Goal: Task Accomplishment & Management: Manage account settings

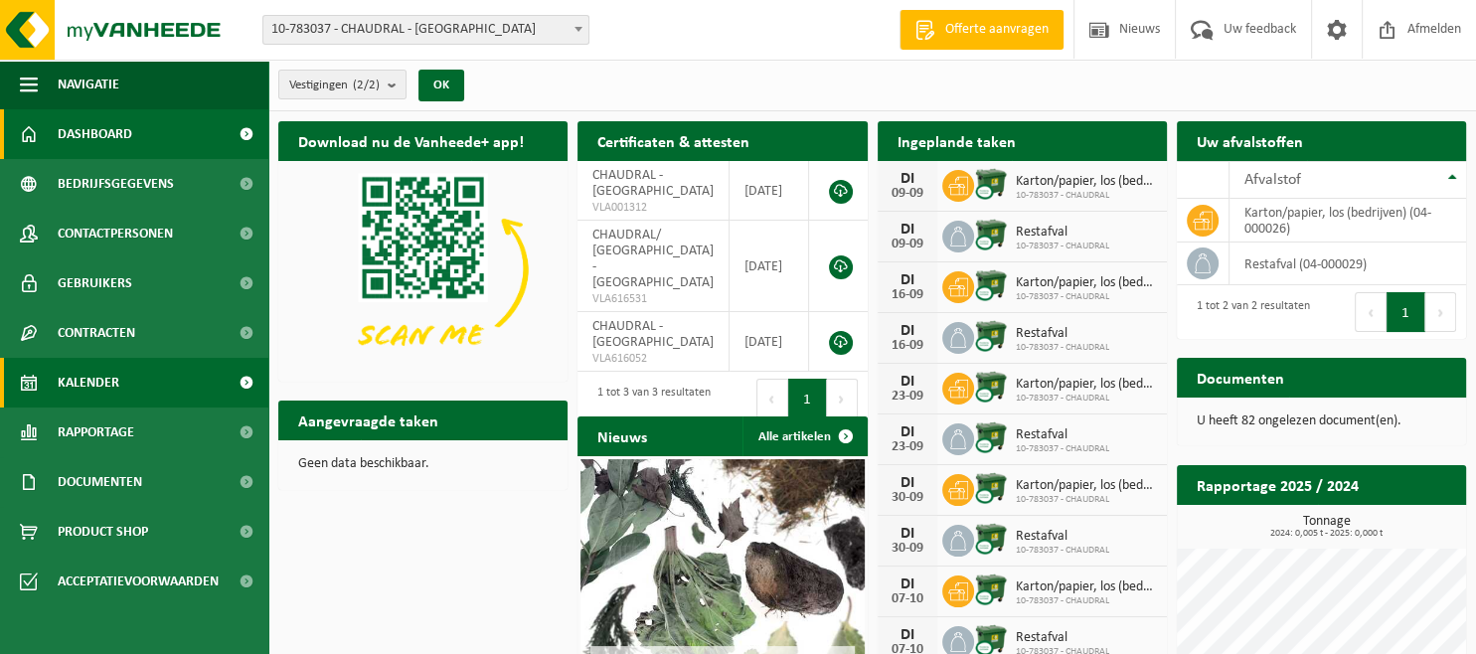
click at [66, 384] on span "Kalender" at bounding box center [89, 383] width 62 height 50
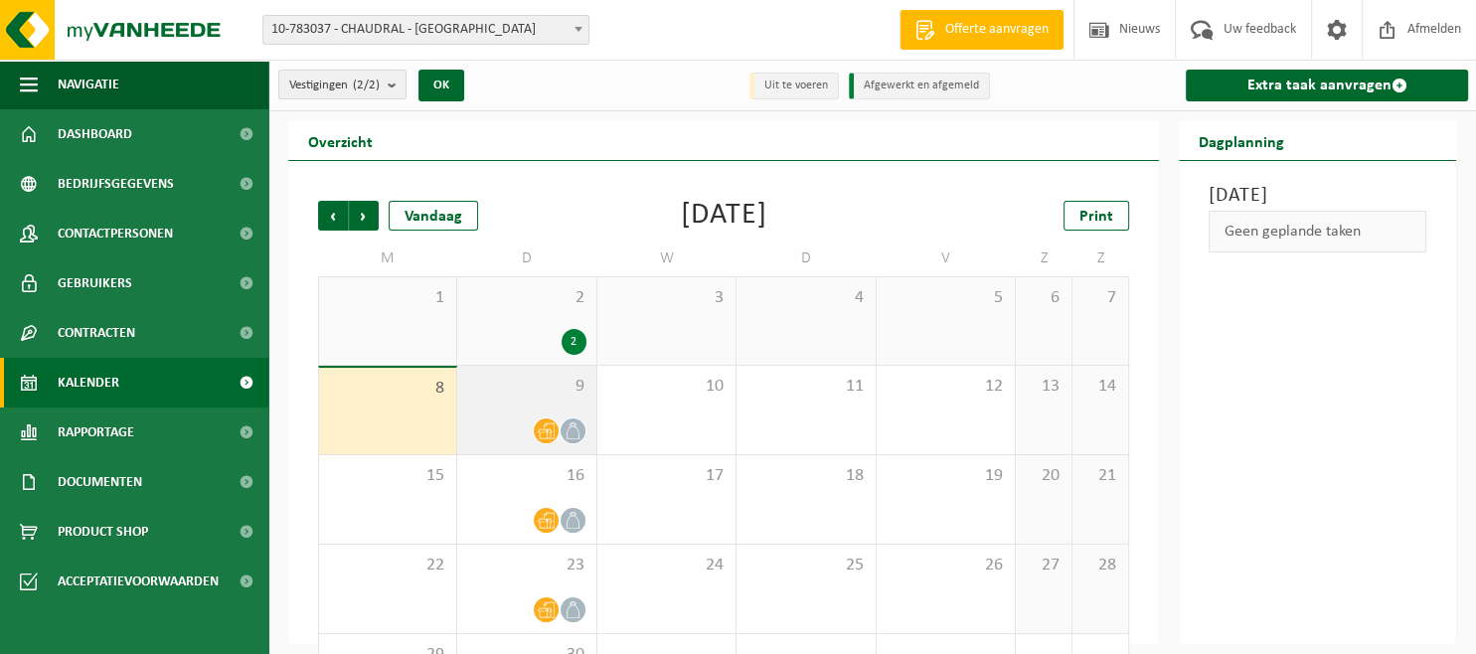
click at [477, 396] on span "9" at bounding box center [526, 387] width 118 height 22
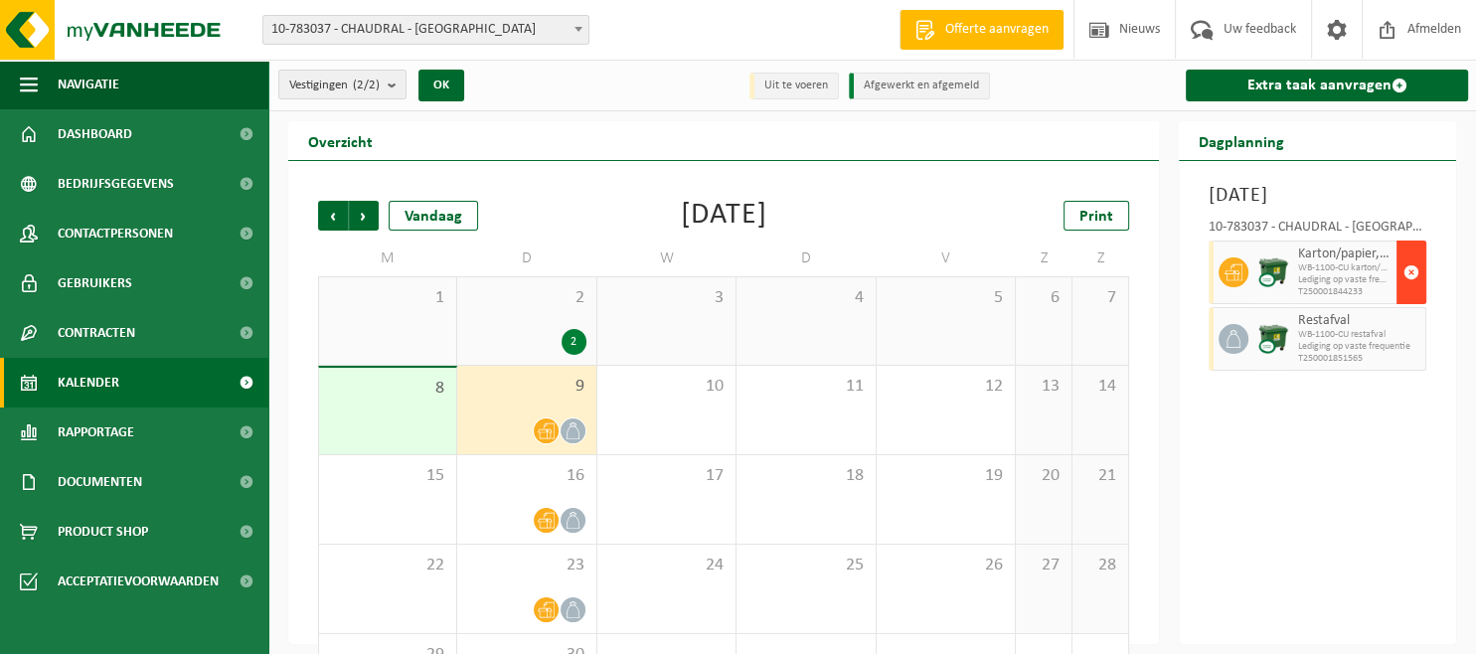
click at [1406, 292] on span "button" at bounding box center [1412, 273] width 16 height 40
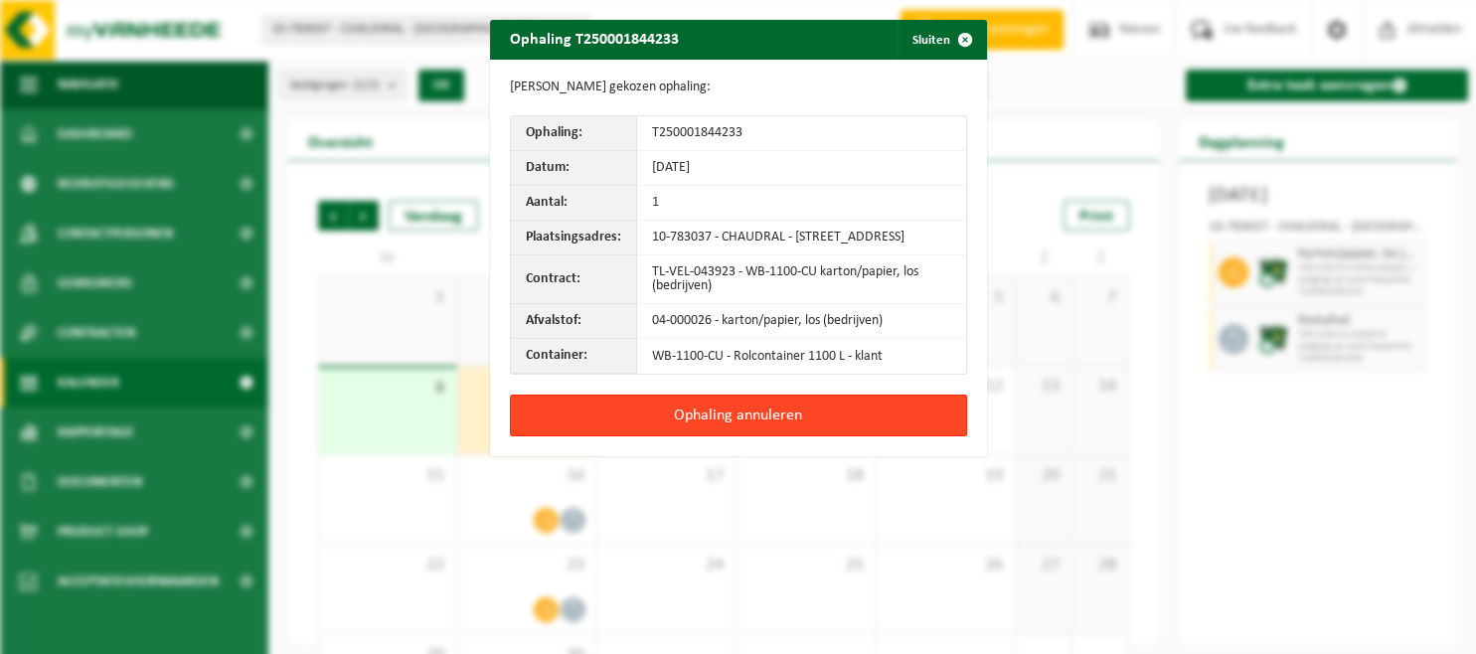
click at [756, 424] on button "Ophaling annuleren" at bounding box center [738, 416] width 457 height 42
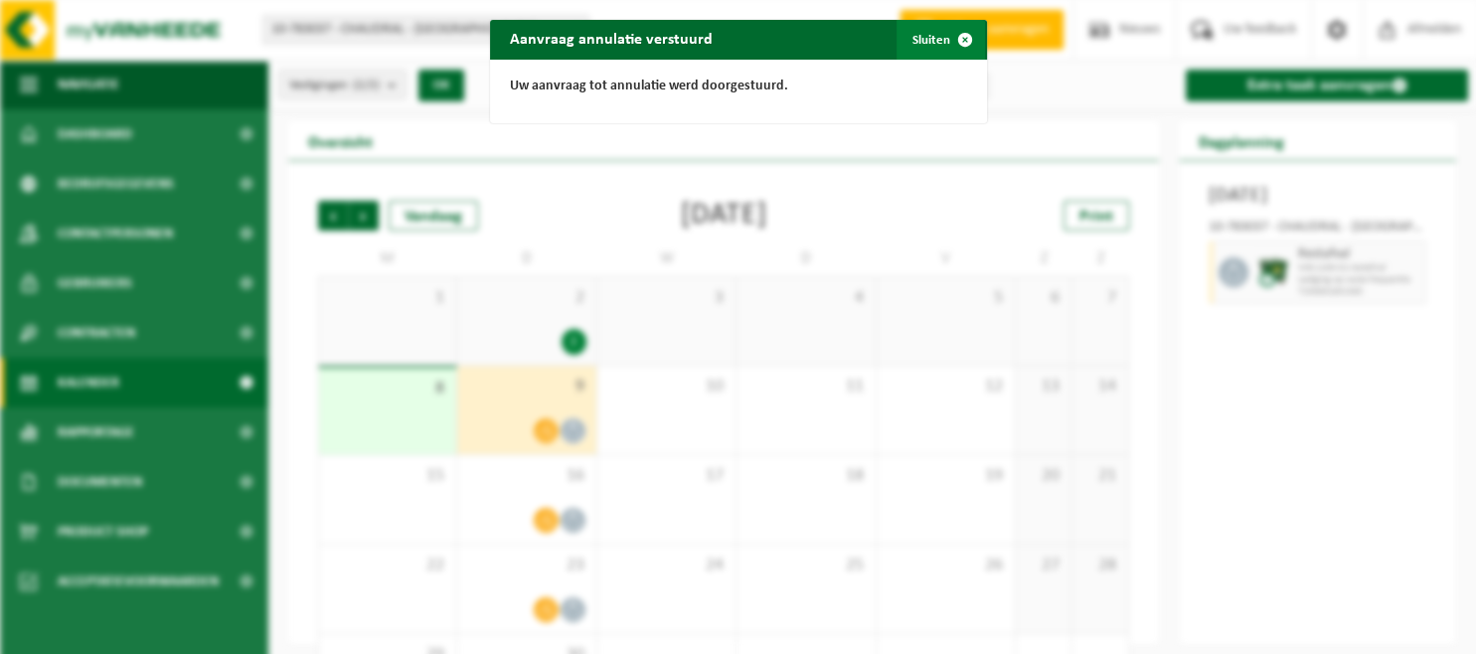
click at [933, 42] on button "Sluiten" at bounding box center [941, 40] width 88 height 40
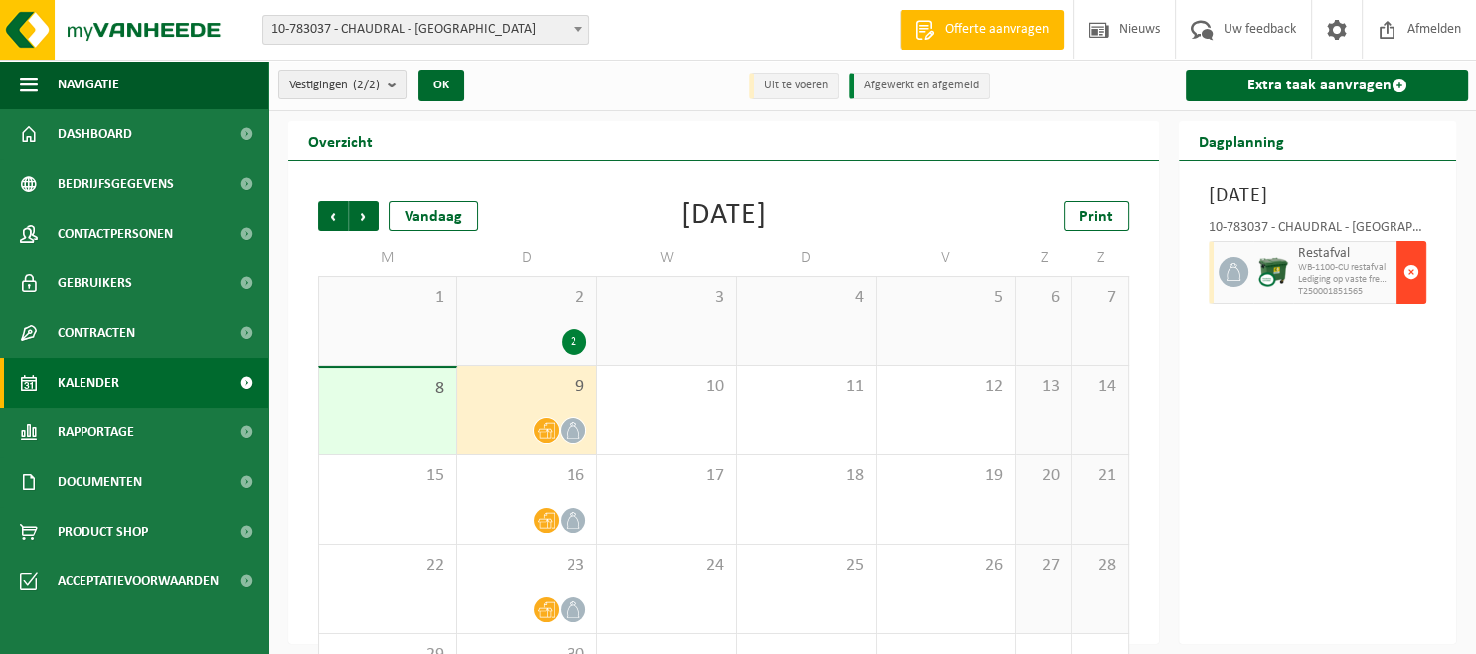
click at [1401, 288] on button "button" at bounding box center [1412, 273] width 30 height 64
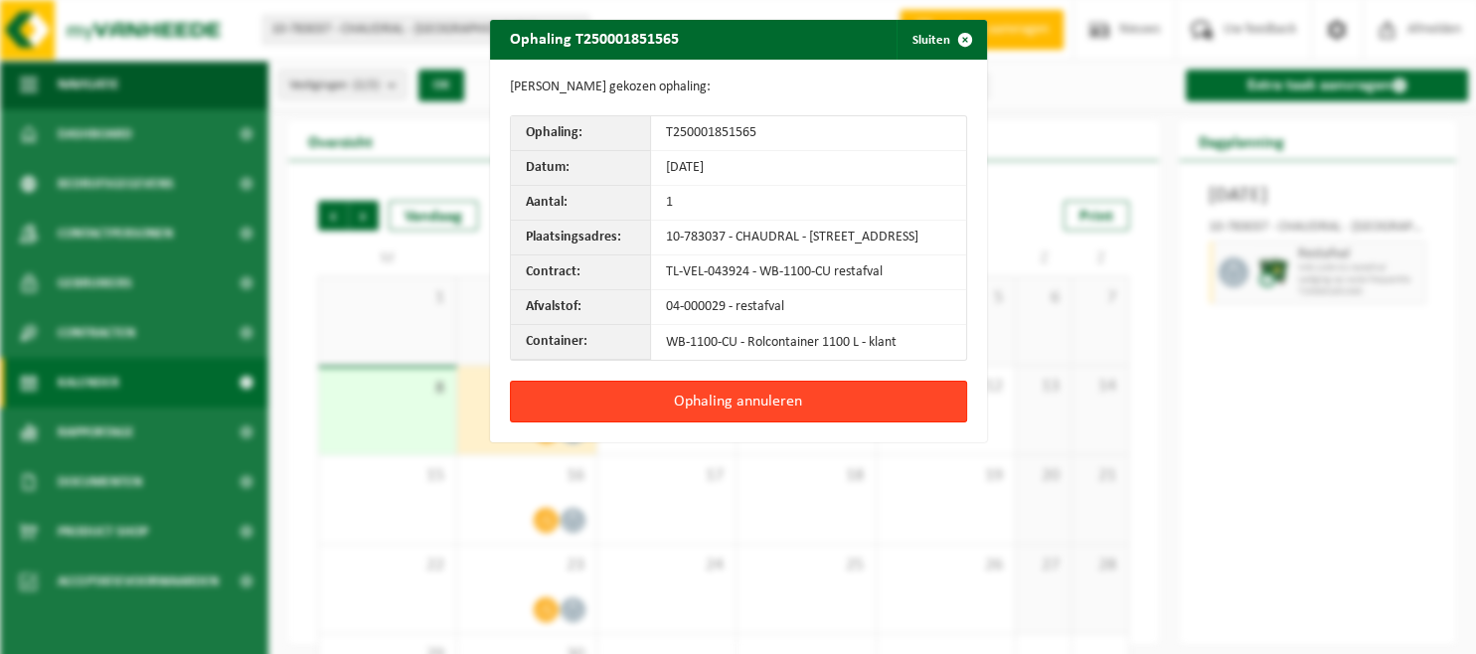
click at [793, 409] on button "Ophaling annuleren" at bounding box center [738, 402] width 457 height 42
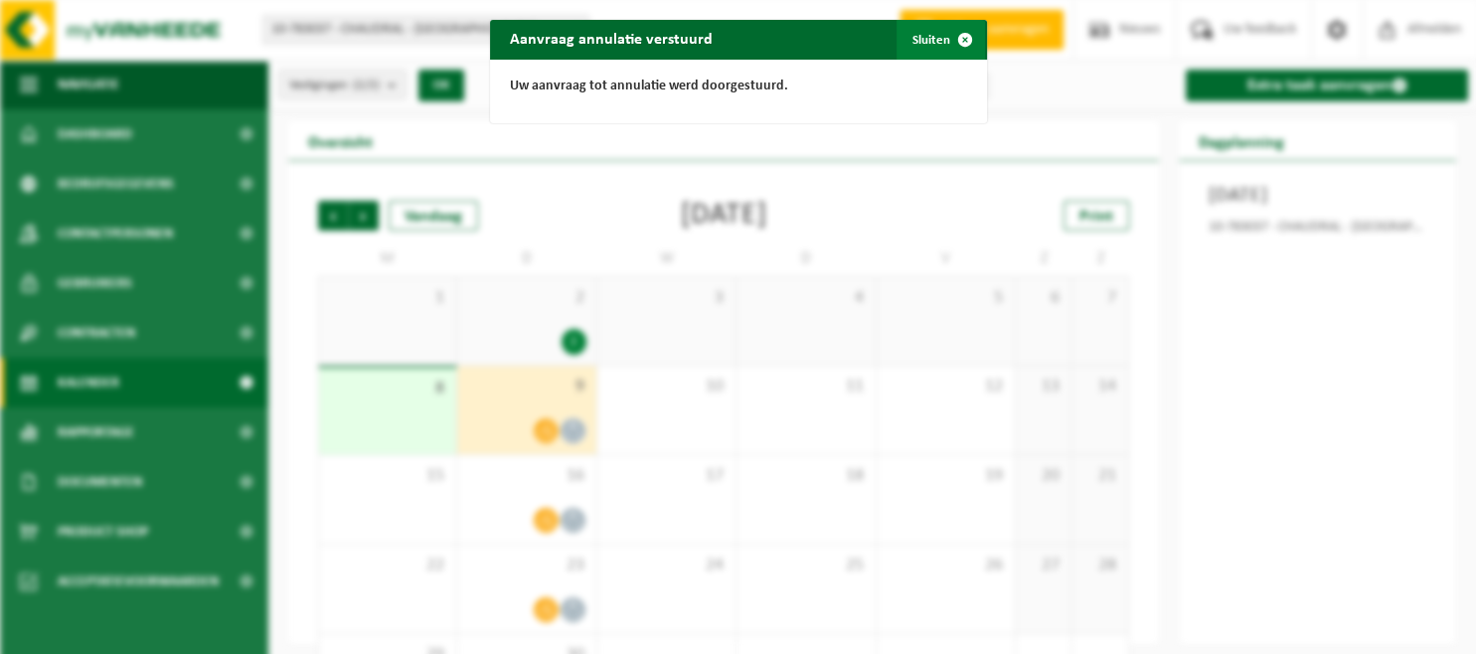
click at [926, 34] on button "Sluiten" at bounding box center [941, 40] width 88 height 40
